Goal: Book appointment/travel/reservation

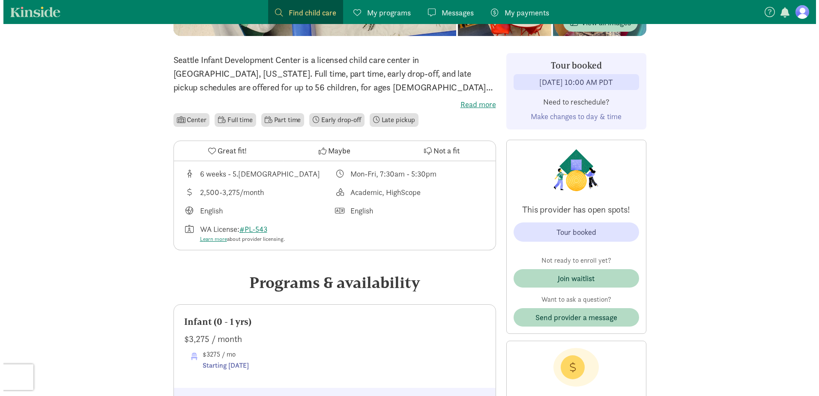
scroll to position [171, 0]
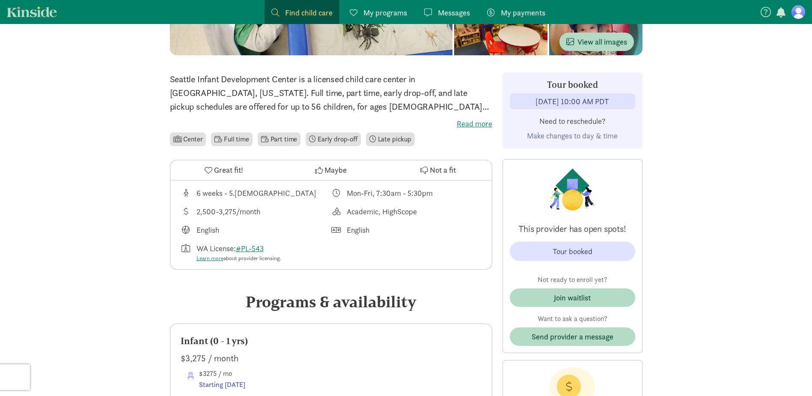
click at [536, 137] on span "Make changes to day & time" at bounding box center [572, 136] width 91 height 10
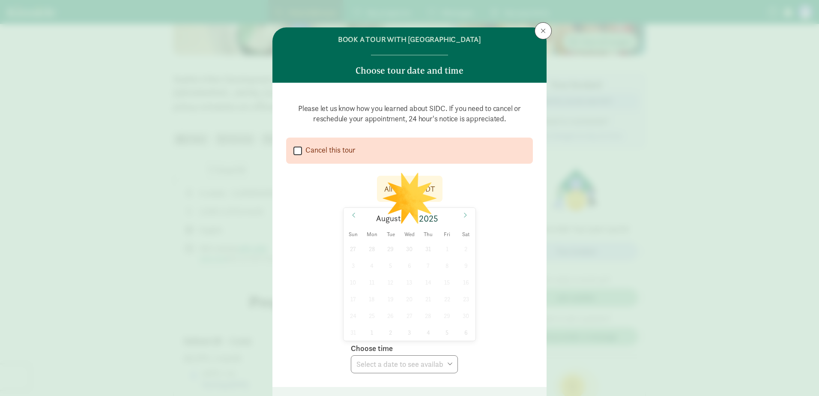
select select
click at [423, 315] on span "28" at bounding box center [428, 315] width 17 height 17
click at [430, 367] on select "Choose time 10:00 AM" at bounding box center [404, 364] width 107 height 18
click at [501, 341] on div "All times in PDT [DATE] [DATE] Sun Mon Tue Wed Thu Fri Sat 27 28 29 30 31 1 2 3…" at bounding box center [409, 271] width 247 height 203
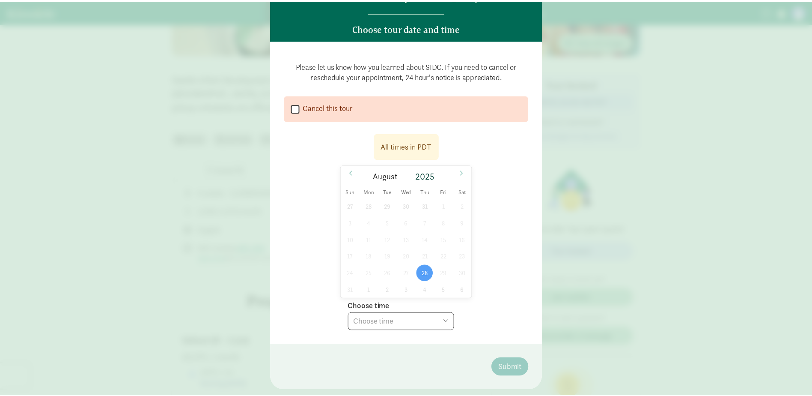
scroll to position [43, 0]
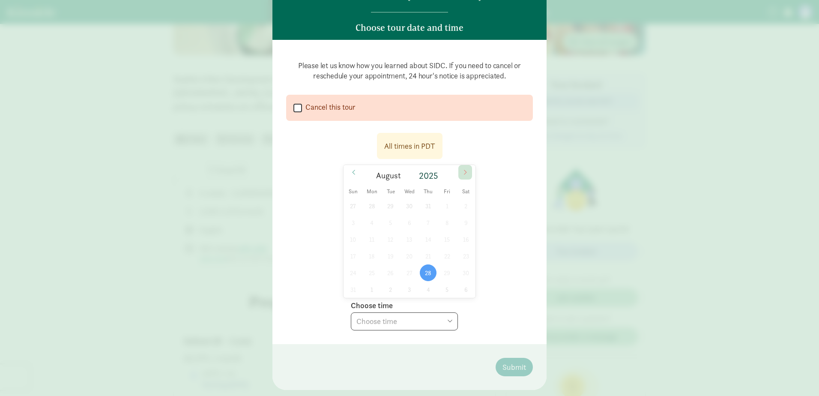
click at [464, 167] on span at bounding box center [465, 172] width 14 height 15
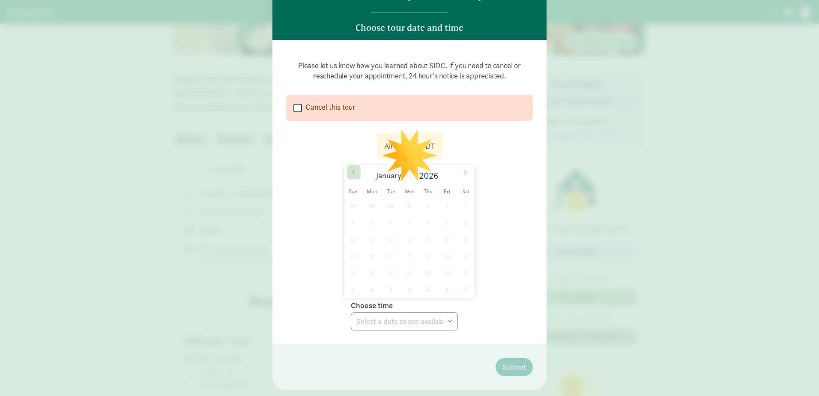
click at [351, 173] on icon at bounding box center [353, 172] width 5 height 6
click at [396, 232] on div "31 1 2 3 4 5 6 7 8 9 10 11 12 13 14 15 16 17 18 19 20 21 22 23 24 25 26 27 28 2…" at bounding box center [409, 247] width 132 height 100
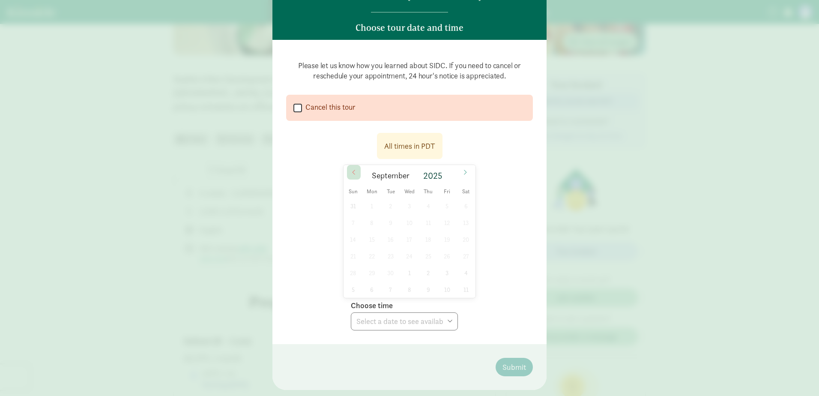
click at [353, 173] on icon at bounding box center [353, 172] width 5 height 6
click at [429, 274] on span "28" at bounding box center [428, 272] width 17 height 17
click at [391, 322] on select "Choose time 10:00 AM" at bounding box center [404, 321] width 107 height 18
click at [351, 312] on select "Choose time 10:00 AM" at bounding box center [404, 321] width 107 height 18
click at [428, 272] on span "28" at bounding box center [428, 272] width 17 height 17
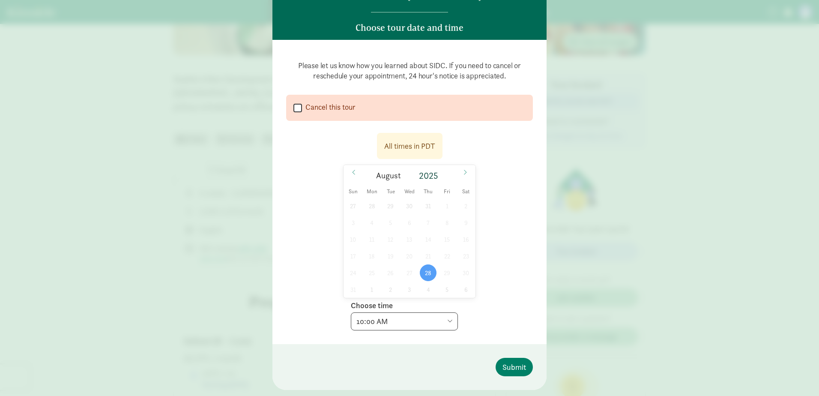
click at [394, 325] on select "Choose time 10:00 AM" at bounding box center [404, 321] width 107 height 18
click at [500, 312] on div "All times in PDT [DATE] [DATE] Sun Mon Tue Wed Thu Fri Sat 27 28 29 30 31 1 2 3…" at bounding box center [409, 229] width 247 height 203
click at [410, 148] on div "All times in PDT" at bounding box center [409, 146] width 51 height 12
click at [423, 191] on span "Thu" at bounding box center [428, 192] width 19 height 6
click at [465, 172] on icon at bounding box center [465, 172] width 5 height 6
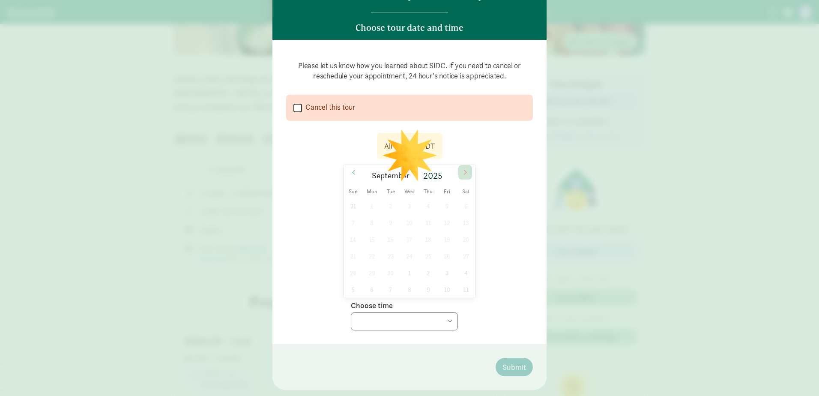
click at [465, 172] on icon at bounding box center [465, 172] width 5 height 6
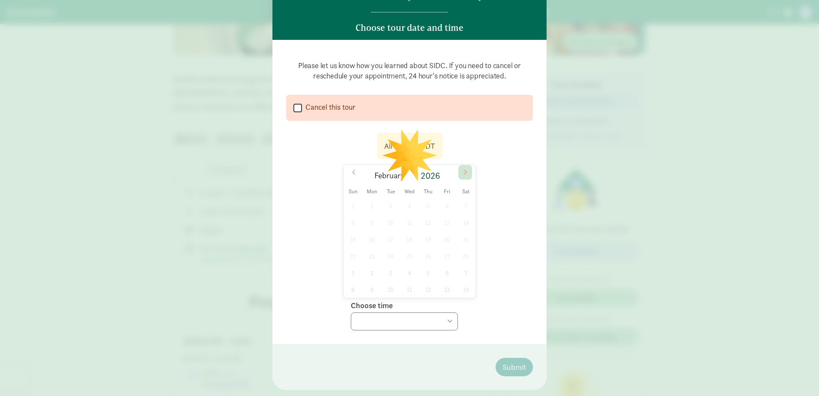
click at [465, 172] on icon at bounding box center [465, 172] width 5 height 6
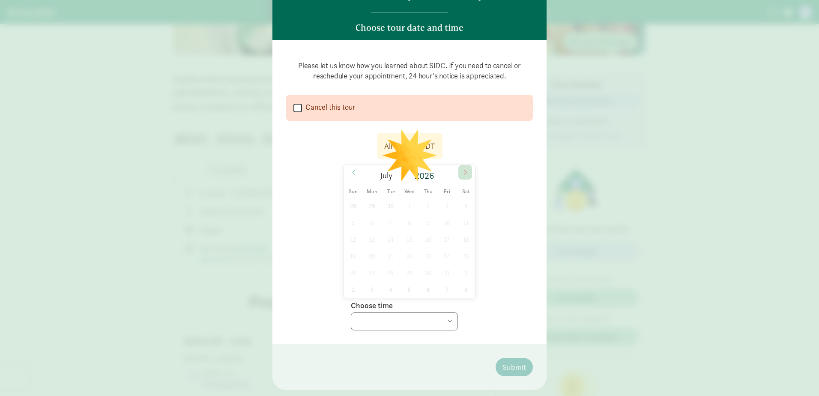
click at [465, 172] on icon at bounding box center [465, 172] width 5 height 6
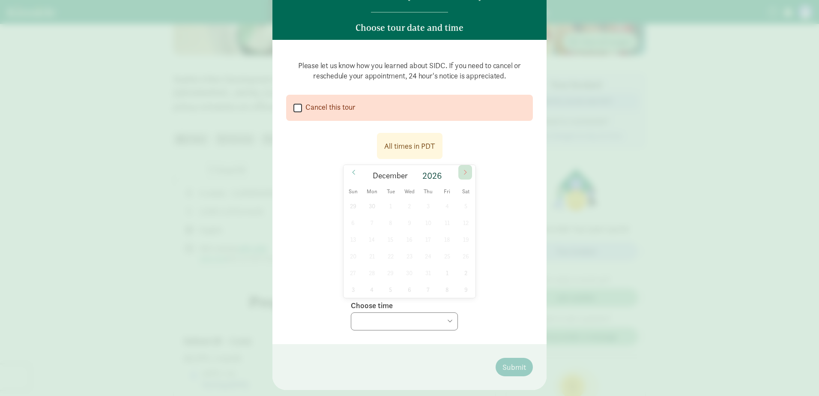
click at [465, 172] on icon at bounding box center [465, 172] width 5 height 6
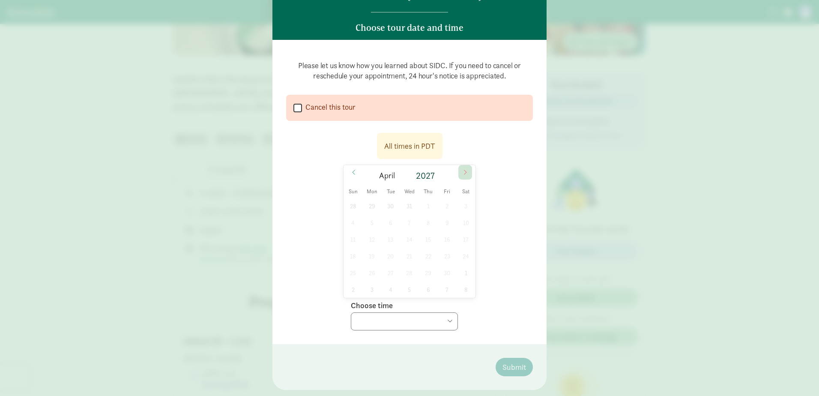
click at [465, 172] on icon at bounding box center [465, 172] width 5 height 6
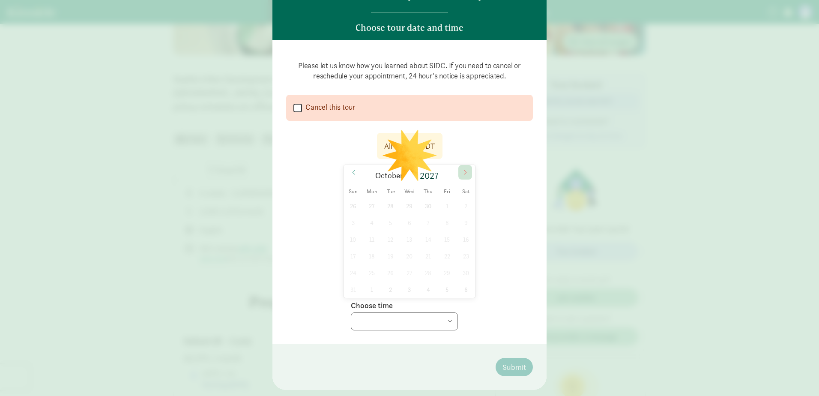
click at [465, 172] on icon at bounding box center [465, 172] width 5 height 6
click at [464, 174] on icon at bounding box center [465, 172] width 3 height 5
drag, startPoint x: 463, startPoint y: 174, endPoint x: 426, endPoint y: 176, distance: 36.9
click at [463, 175] on icon at bounding box center [465, 172] width 5 height 6
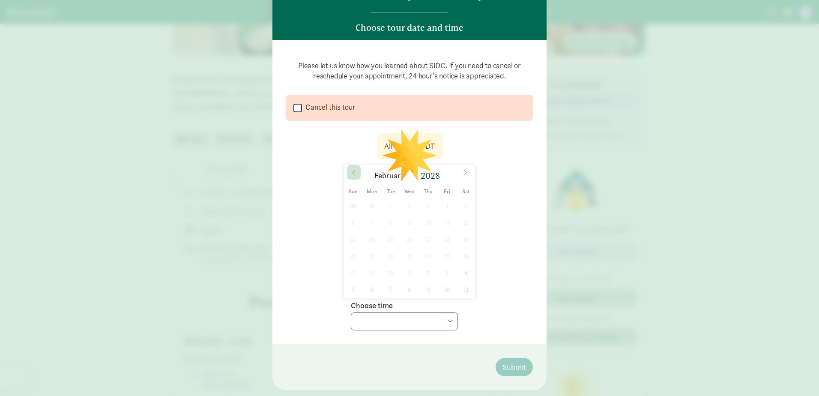
click at [351, 176] on span at bounding box center [354, 172] width 14 height 15
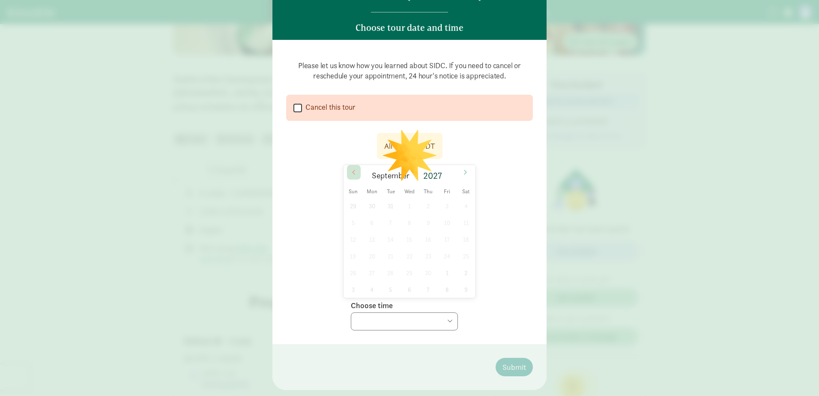
click at [351, 176] on span at bounding box center [354, 172] width 14 height 15
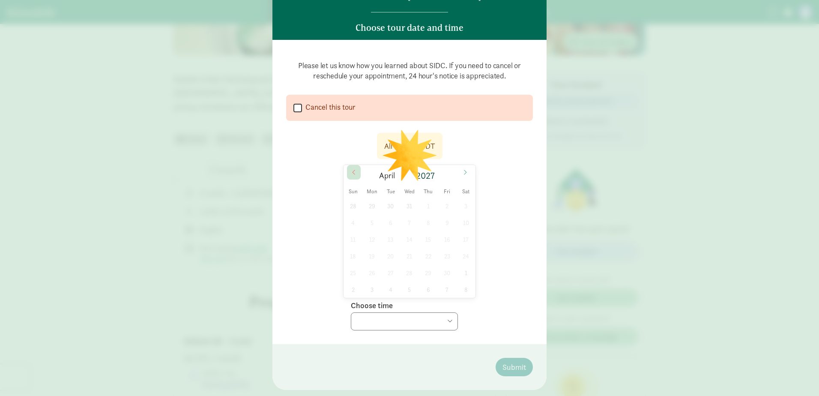
click at [351, 176] on span at bounding box center [354, 172] width 14 height 15
type input "2026"
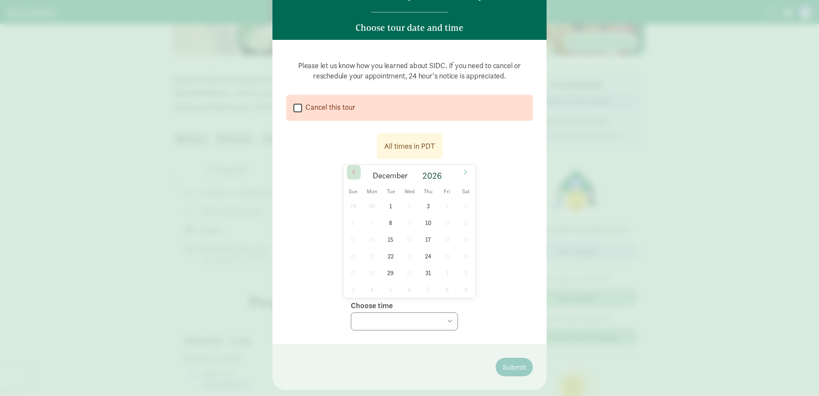
click at [348, 174] on span at bounding box center [354, 172] width 14 height 15
click at [392, 149] on div "All times in PDT" at bounding box center [409, 146] width 51 height 12
click at [393, 205] on span "1" at bounding box center [390, 205] width 17 height 17
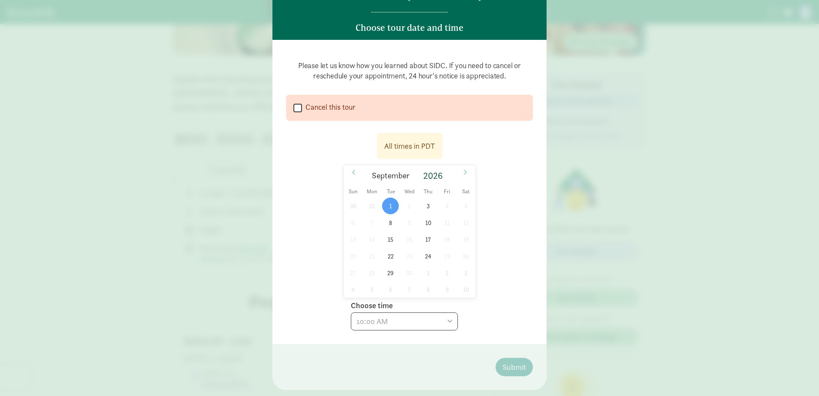
click at [407, 320] on select "Choose time 10:00 AM 03:00 PM" at bounding box center [404, 321] width 107 height 18
select select "[DATE]T15:00:00.000-07:00"
click at [351, 312] on select "Choose time 10:00 AM 03:00 PM" at bounding box center [404, 321] width 107 height 18
click at [514, 365] on span "Submit" at bounding box center [514, 367] width 24 height 12
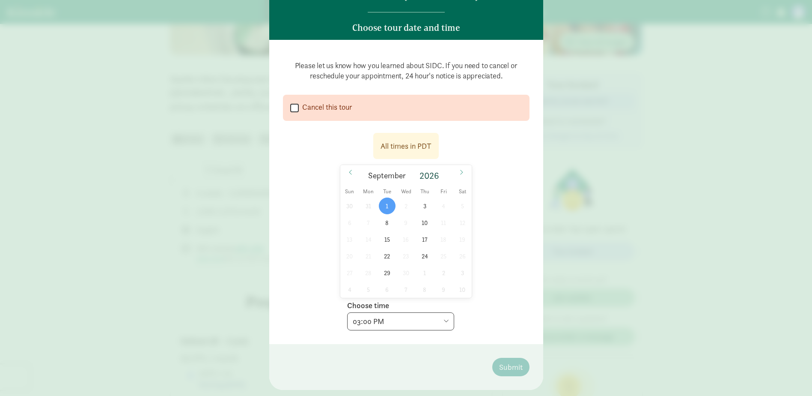
scroll to position [0, 0]
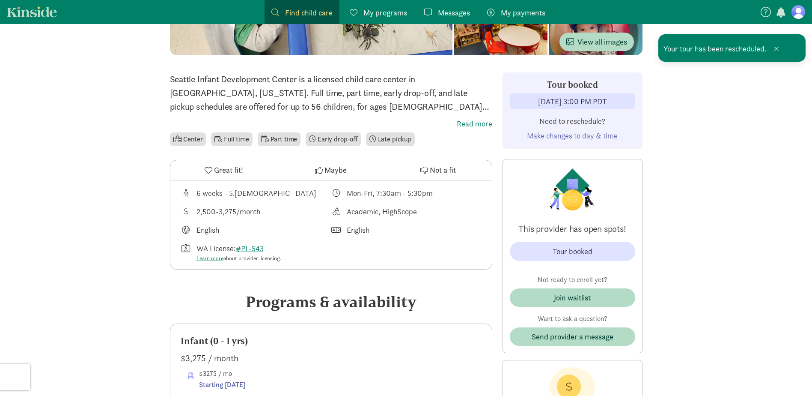
drag, startPoint x: 514, startPoint y: 365, endPoint x: 394, endPoint y: 340, distance: 122.4
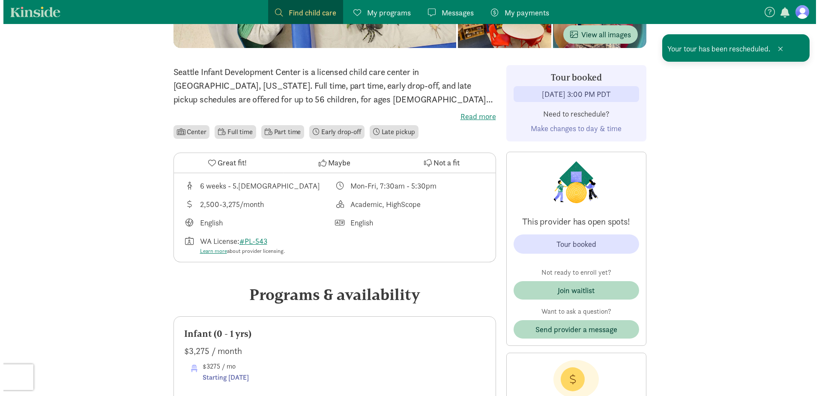
scroll to position [128, 0]
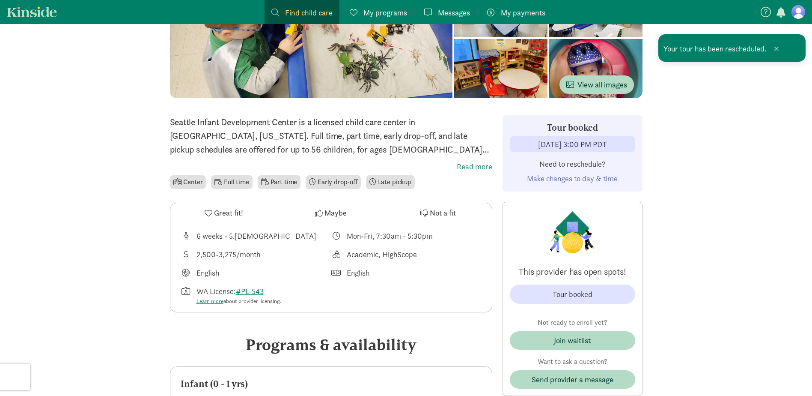
click at [544, 145] on div "[DATE] 3:00 PM PDT" at bounding box center [572, 144] width 69 height 12
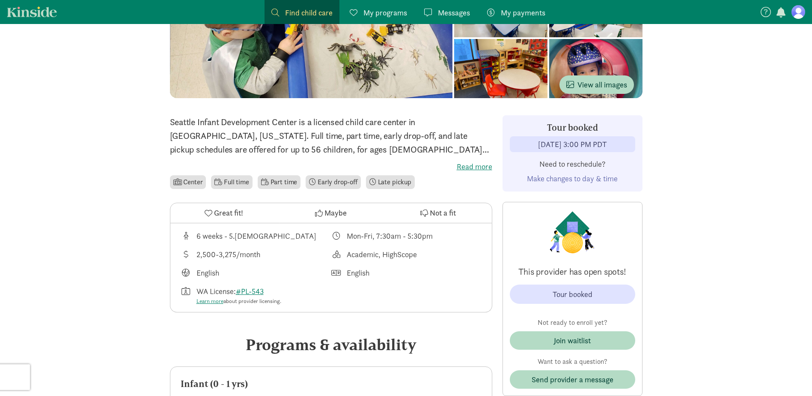
click at [556, 180] on span "Make changes to day & time" at bounding box center [572, 178] width 91 height 10
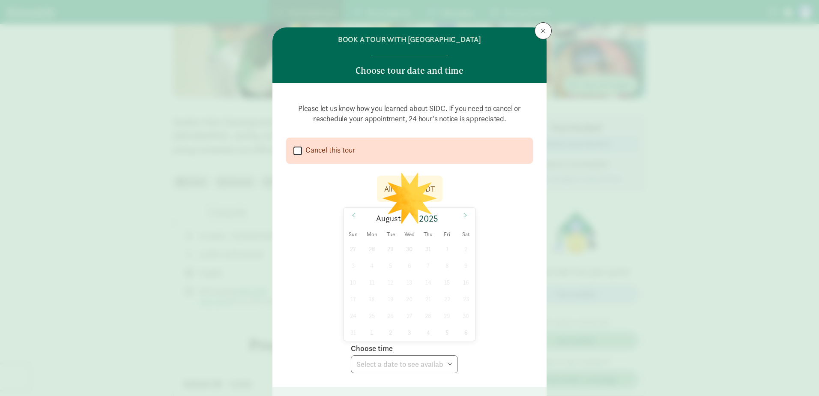
select select
click at [305, 152] on label "Cancel this tour" at bounding box center [329, 150] width 54 height 10
click at [302, 152] on input "Cancel this tour" at bounding box center [297, 151] width 9 height 12
checkbox input "true"
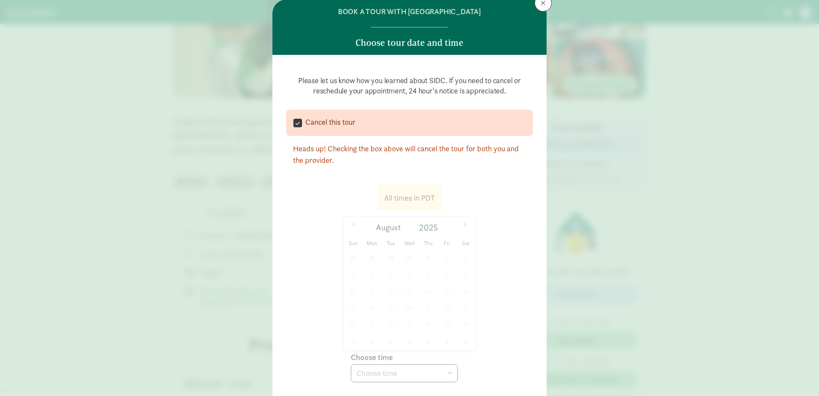
scroll to position [43, 0]
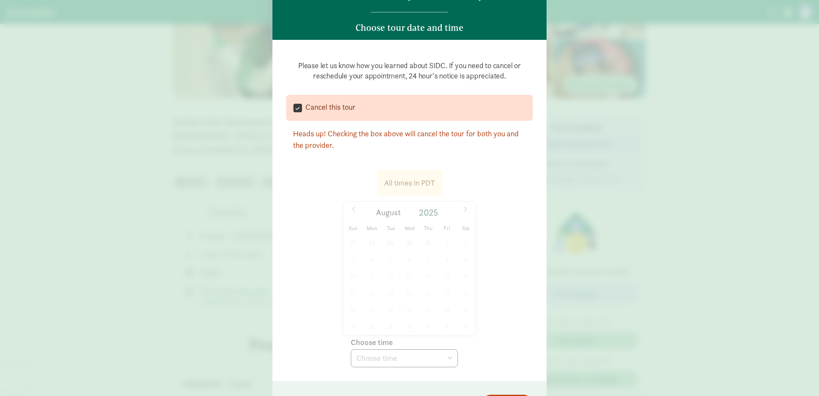
click at [400, 361] on div "Please let us know how you learned about SIDC. If you need to cancel or resched…" at bounding box center [409, 211] width 247 height 314
click at [431, 215] on div "Please let us know how you learned about SIDC. If you need to cancel or resched…" at bounding box center [409, 211] width 247 height 314
click at [425, 210] on div "Please let us know how you learned about SIDC. If you need to cancel or resched…" at bounding box center [409, 211] width 247 height 314
click at [466, 209] on div "Please let us know how you learned about SIDC. If you need to cancel or resched…" at bounding box center [409, 211] width 247 height 314
click at [289, 299] on div "Please let us know how you learned about SIDC. If you need to cancel or resched…" at bounding box center [409, 211] width 247 height 314
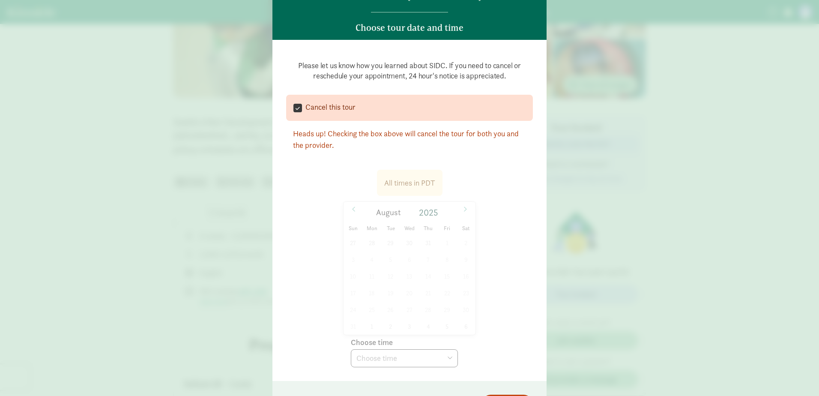
click at [347, 209] on div "Please let us know how you learned about SIDC. If you need to cancel or resched…" at bounding box center [409, 211] width 247 height 314
click at [469, 209] on div "Please let us know how you learned about SIDC. If you need to cancel or resched…" at bounding box center [409, 211] width 247 height 314
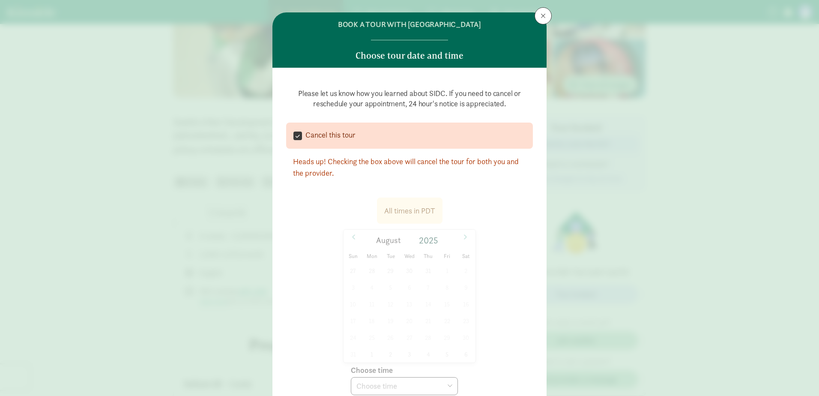
scroll to position [0, 0]
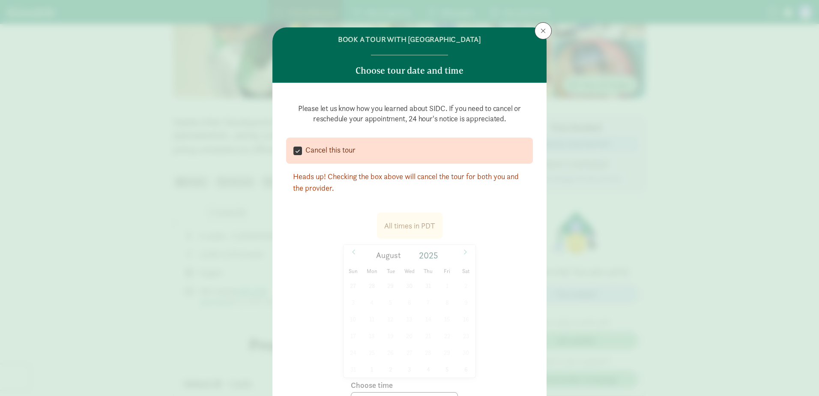
click at [417, 73] on h5 "Choose tour date and time" at bounding box center [409, 71] width 108 height 10
click at [537, 30] on button at bounding box center [543, 30] width 17 height 17
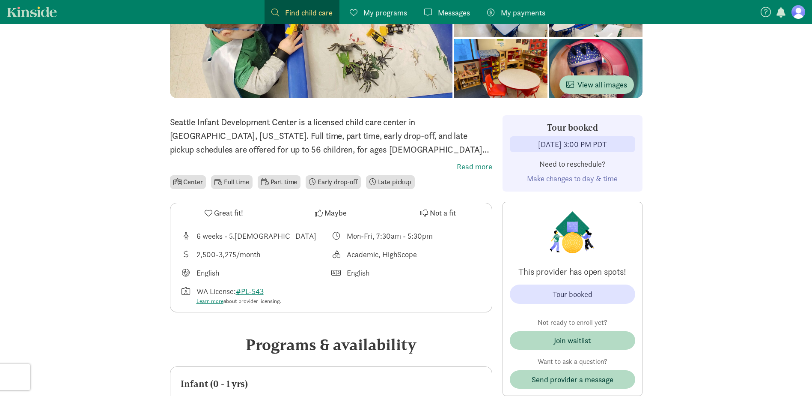
click at [564, 179] on span "Make changes to day & time" at bounding box center [572, 178] width 91 height 10
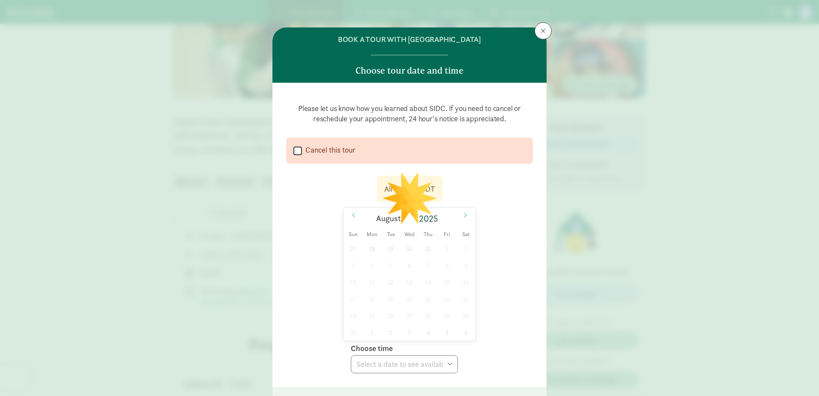
select select
click at [367, 286] on div "27 28 29 30 31 1 2 3 4 5 6 7 8 9 10 11 12 13 14 15 16 17 18 19 20 21 22 23 24 2…" at bounding box center [409, 290] width 132 height 100
drag, startPoint x: 413, startPoint y: 314, endPoint x: 419, endPoint y: 318, distance: 7.4
click at [415, 316] on div "27 28 29 30 31 1 2 3 4 5 6 7 8 9 10 11 12 13 14 15 16 17 18 19 20 21 22 23 24 2…" at bounding box center [409, 290] width 132 height 100
click at [427, 322] on div "27 28 29 30 31 1 2 3 4 5 6 7 8 9 10 11 12 13 14 15 16 17 18 19 20 21 22 23 24 2…" at bounding box center [409, 290] width 132 height 100
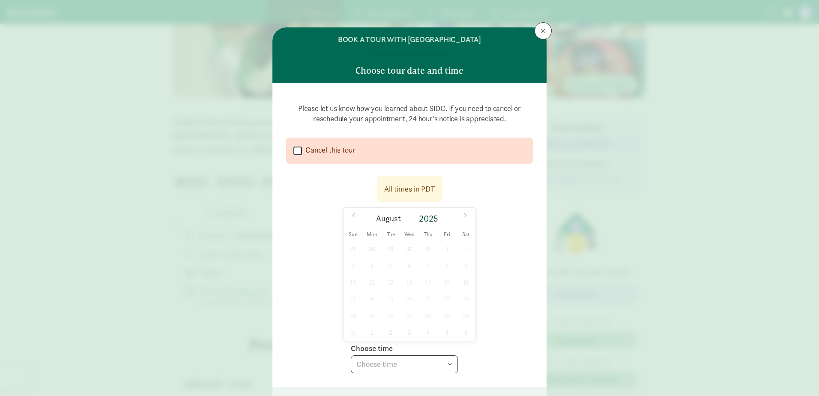
click at [376, 284] on div "27 28 29 30 31 1 2 3 4 5 6 7 8 9 10 11 12 13 14 15 16 17 18 19 20 21 22 23 24 2…" at bounding box center [409, 290] width 132 height 100
click at [464, 215] on icon at bounding box center [465, 215] width 5 height 6
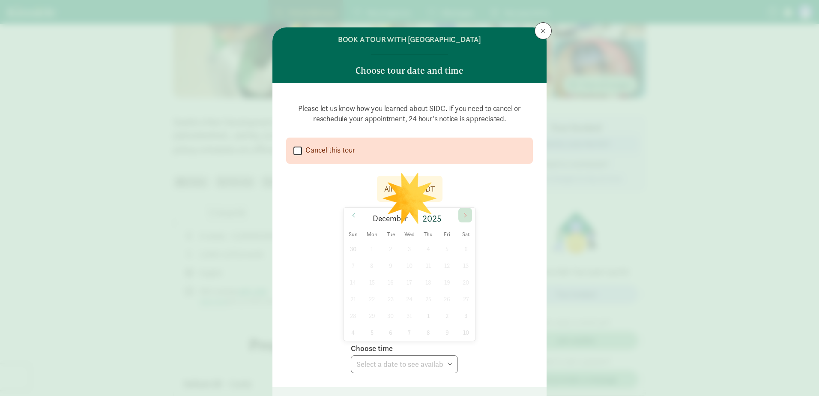
click at [464, 215] on icon at bounding box center [465, 215] width 5 height 6
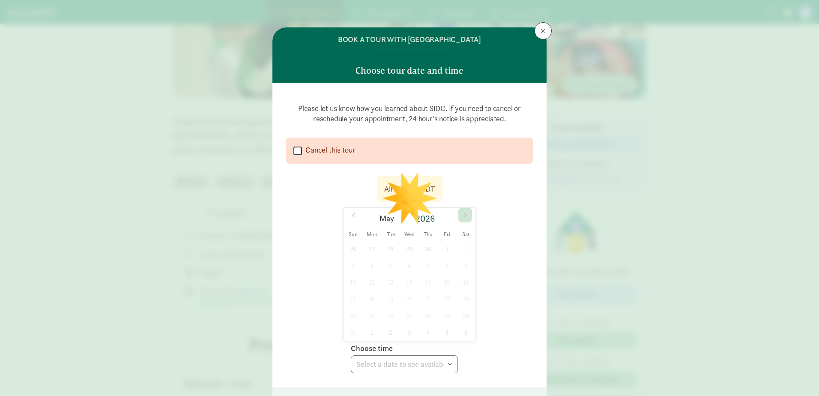
click at [464, 215] on icon at bounding box center [465, 215] width 5 height 6
type input "2025"
click at [464, 215] on icon at bounding box center [465, 215] width 5 height 6
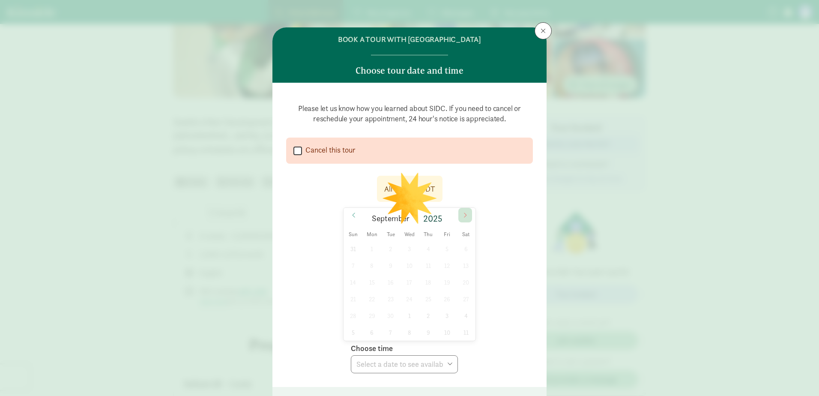
click at [464, 215] on icon at bounding box center [465, 215] width 5 height 6
click at [353, 216] on icon at bounding box center [353, 215] width 5 height 6
